Goal: Information Seeking & Learning: Check status

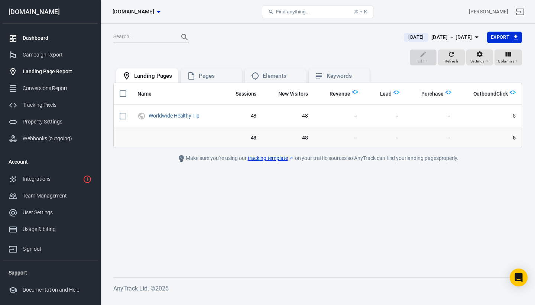
click at [27, 34] on div "Dashboard" at bounding box center [57, 38] width 69 height 8
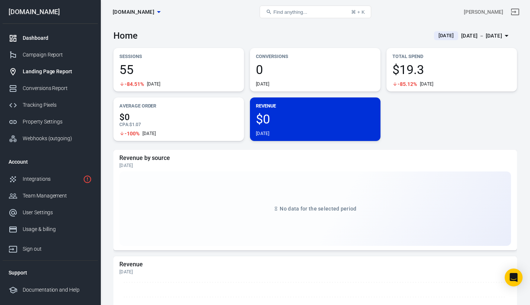
click at [61, 66] on link "Landing Page Report" at bounding box center [50, 71] width 95 height 17
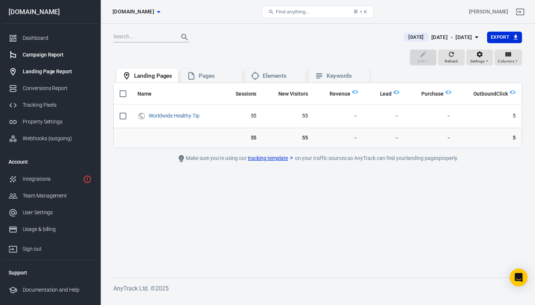
click at [36, 52] on div "Campaign Report" at bounding box center [57, 55] width 69 height 8
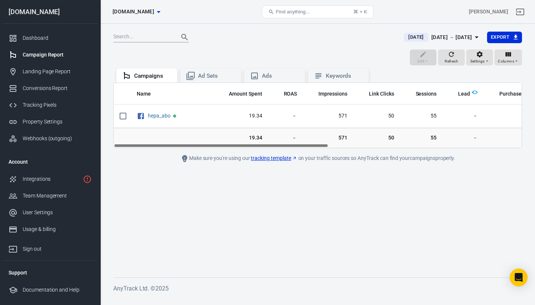
click at [38, 50] on link "Campaign Report" at bounding box center [50, 54] width 95 height 17
click at [214, 77] on div "Ad Sets" at bounding box center [216, 76] width 37 height 8
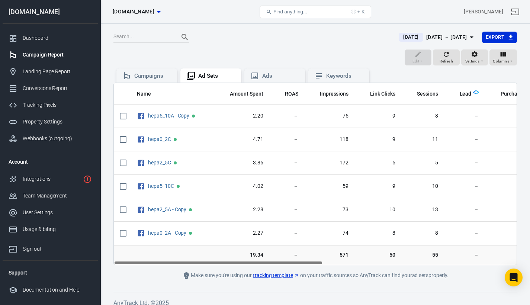
drag, startPoint x: 283, startPoint y: 262, endPoint x: 209, endPoint y: 252, distance: 74.6
click at [209, 252] on div "Name Amount Spent ROAS Impressions Link Clicks Sessions Lead Purchase Revenue A…" at bounding box center [314, 174] width 403 height 182
